Goal: Navigation & Orientation: Find specific page/section

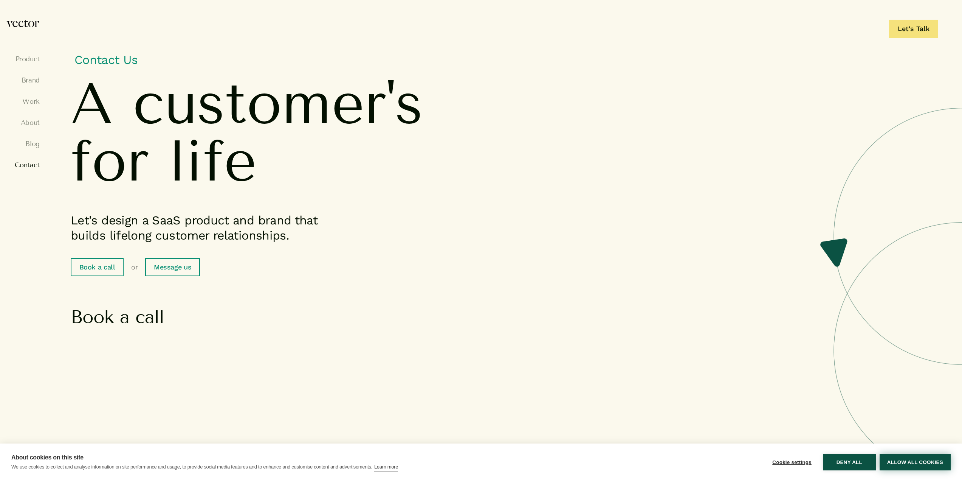
click at [936, 462] on button "Allow all cookies" at bounding box center [915, 462] width 71 height 16
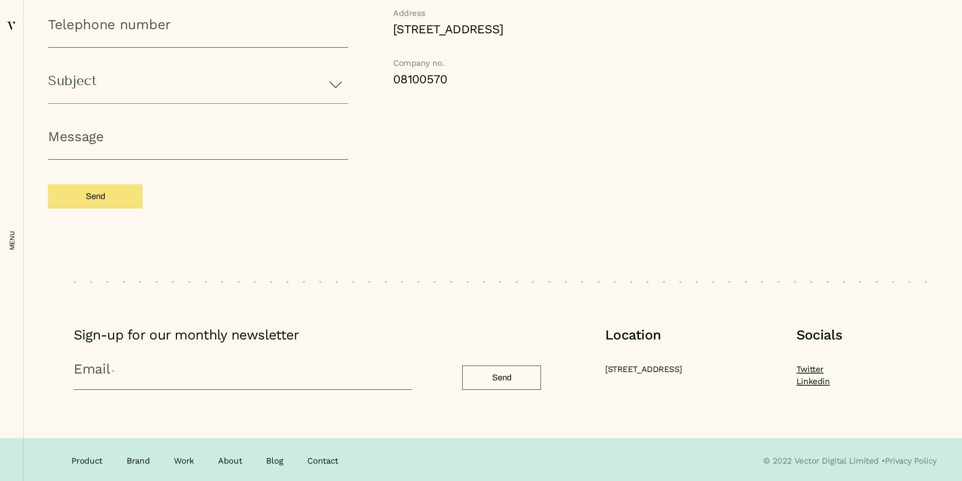
scroll to position [767, 0]
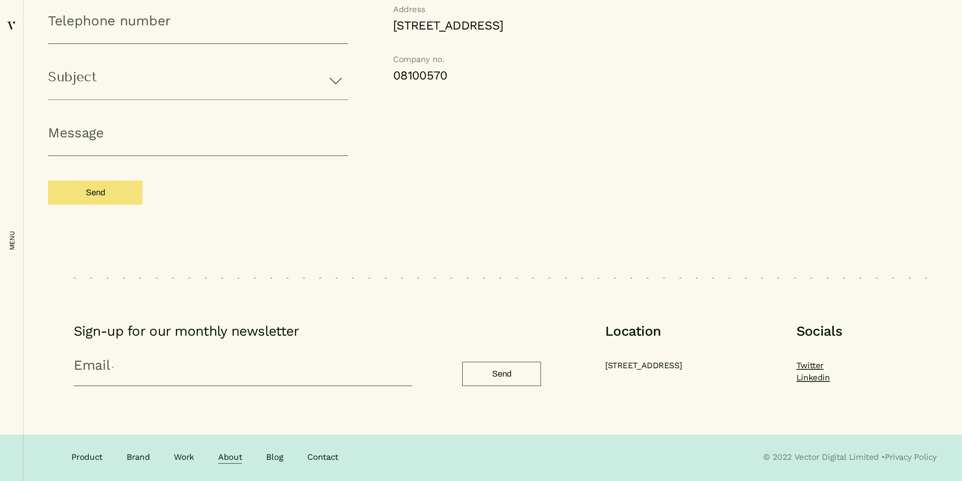
click at [227, 459] on link "About" at bounding box center [230, 457] width 24 height 12
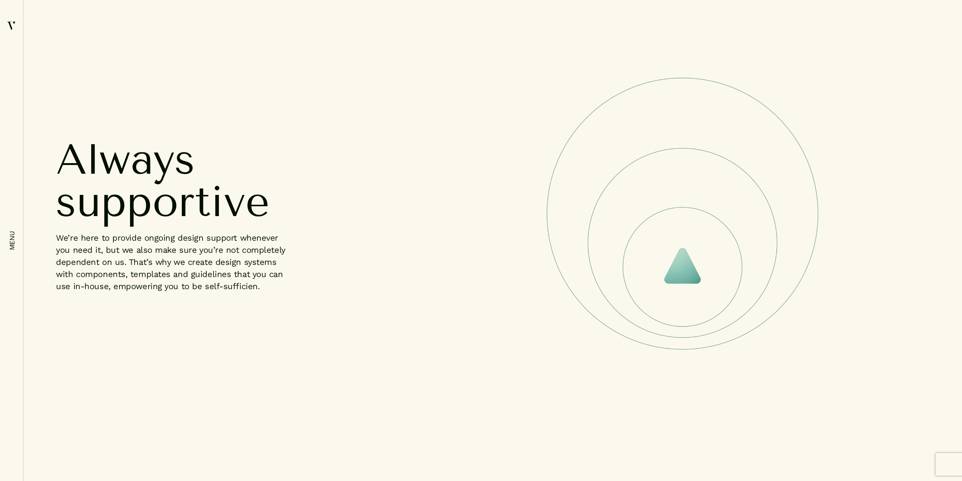
scroll to position [2457, 0]
